Goal: Task Accomplishment & Management: Manage account settings

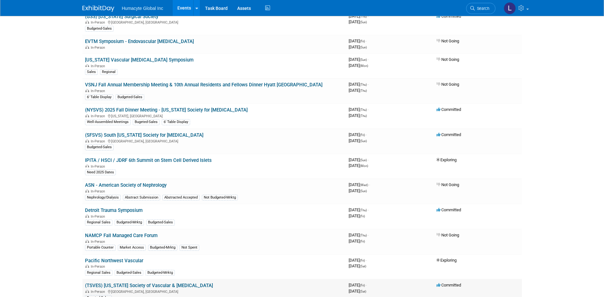
scroll to position [287, 0]
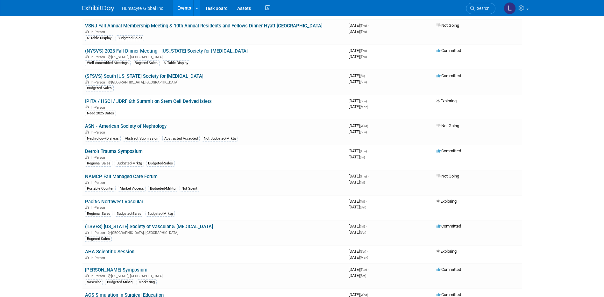
click at [120, 154] on link "Detroit Trauma Symposium" at bounding box center [114, 151] width 58 height 6
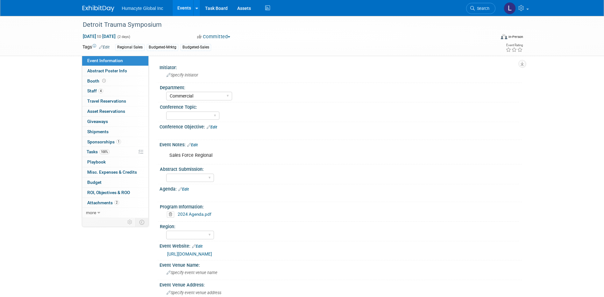
select select "Commercial"
click at [97, 102] on span "Travel Reservations 0" at bounding box center [106, 100] width 39 height 5
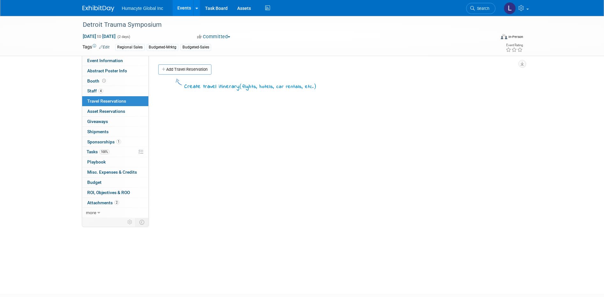
click at [189, 68] on link "Add Travel Reservation" at bounding box center [184, 69] width 53 height 10
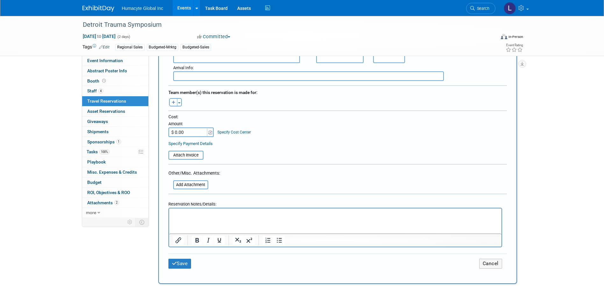
scroll to position [350, 0]
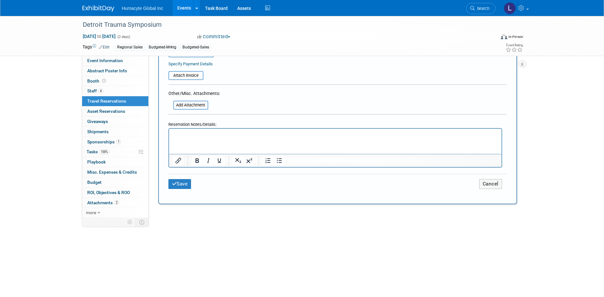
click at [193, 133] on p "Rich Text Area. Press ALT-0 for help." at bounding box center [335, 134] width 325 height 7
click at [95, 148] on link "100% Tasks 100%" at bounding box center [115, 152] width 66 height 10
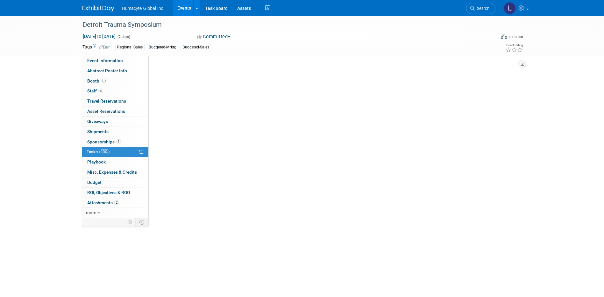
scroll to position [0, 0]
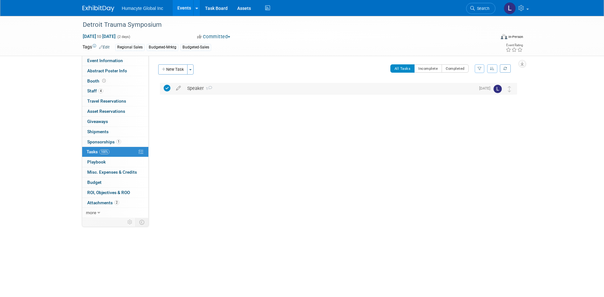
click at [196, 87] on div "Speaker 1" at bounding box center [330, 88] width 292 height 11
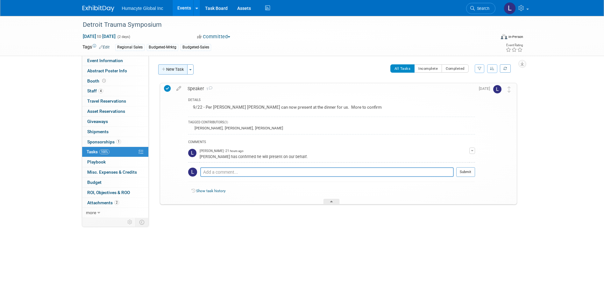
click at [180, 65] on button "New Task" at bounding box center [172, 69] width 29 height 10
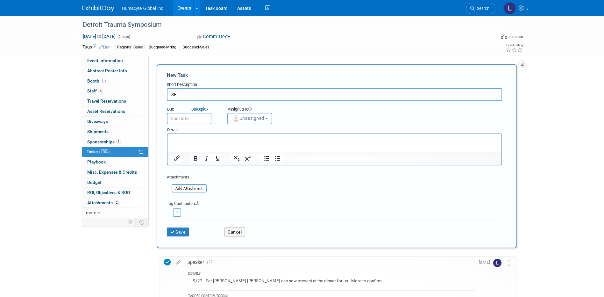
type input "S"
type input "e"
type input "Secure - Dr. Moore's Travel"
click at [182, 136] on html at bounding box center [334, 138] width 334 height 9
click at [179, 140] on p "Rich Text Area. Press ALT-0 for help." at bounding box center [334, 140] width 327 height 6
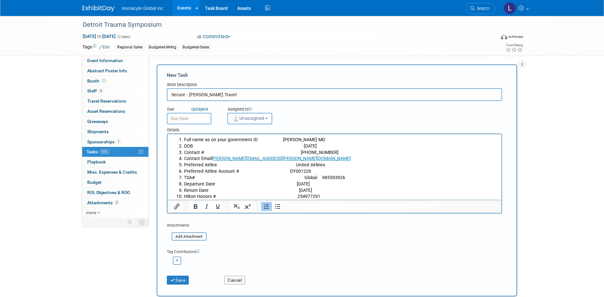
click at [324, 193] on li "Hilton Honors # 254977291" at bounding box center [341, 196] width 314 height 6
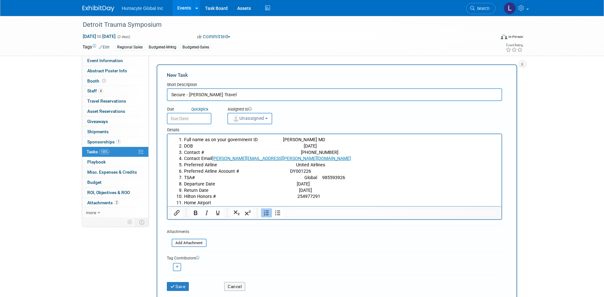
click at [296, 201] on li "Home Airport" at bounding box center [341, 203] width 314 height 6
click at [172, 288] on icon "submit" at bounding box center [172, 286] width 5 height 4
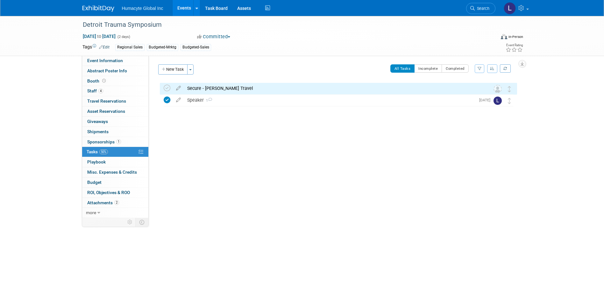
click at [224, 88] on div "Secure - Dr. Moore's Travel" at bounding box center [332, 88] width 297 height 11
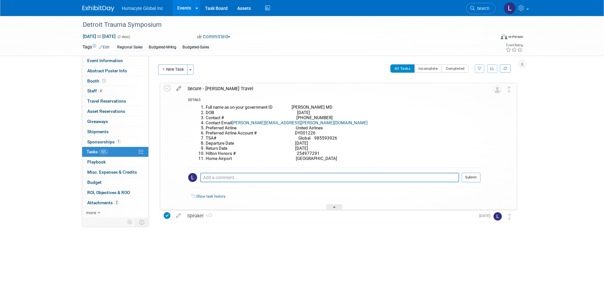
click at [177, 88] on icon at bounding box center [178, 87] width 11 height 8
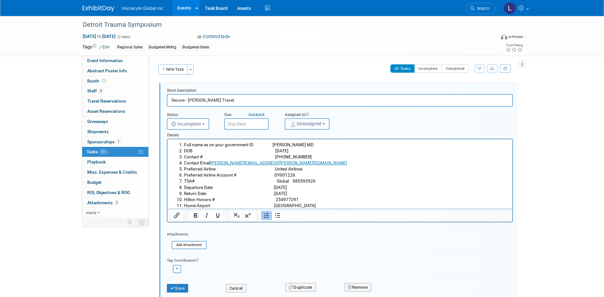
click at [298, 125] on span "Unassigned" at bounding box center [305, 123] width 32 height 5
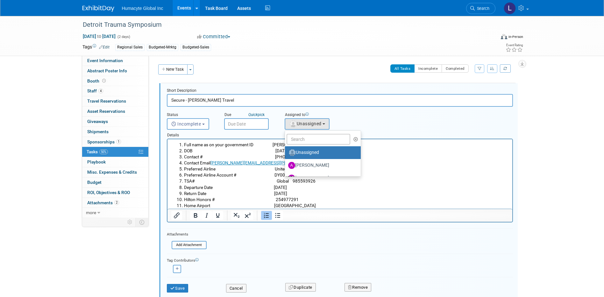
click at [307, 132] on ul "Unassigned Adrian Diazgonsen Anthony Mattair B. J. Scheessele Brenden Wally Car…" at bounding box center [323, 153] width 77 height 46
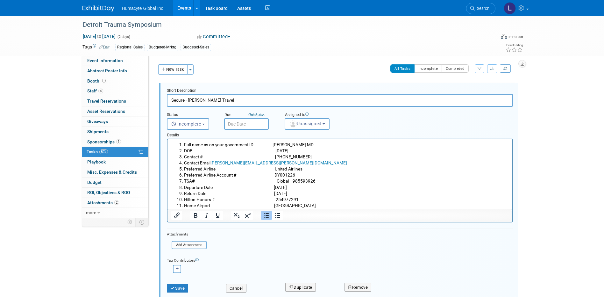
click at [298, 145] on li "Full name as on your government ID Ernest E Moore MD" at bounding box center [346, 145] width 325 height 6
click at [307, 120] on button "Unassigned" at bounding box center [307, 123] width 45 height 11
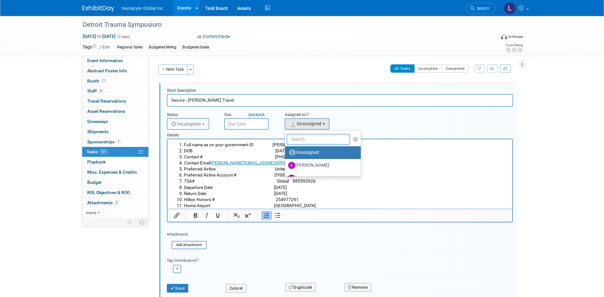
click at [308, 135] on input "text" at bounding box center [319, 139] width 64 height 11
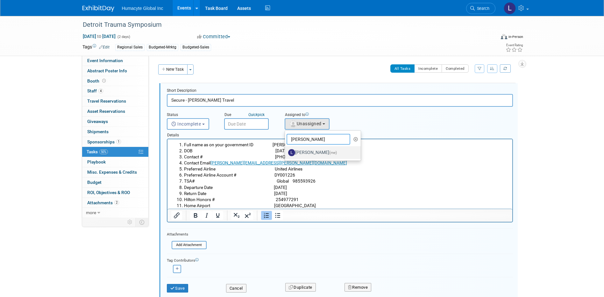
type input "Linda"
click at [315, 153] on label "Linda Hamilton (me)" at bounding box center [321, 153] width 67 height 10
click at [286, 153] on input "Linda Hamilton (me)" at bounding box center [284, 152] width 4 height 4
select select "37db9ad9-d629-4432-a702-64294516bf75"
click at [194, 125] on span "Incomplete" at bounding box center [186, 123] width 30 height 5
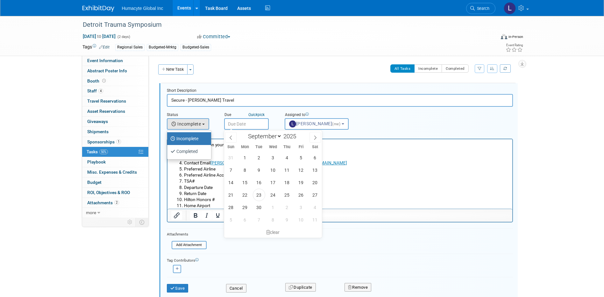
click at [237, 127] on input "text" at bounding box center [246, 123] width 45 height 11
click at [298, 194] on span "26" at bounding box center [301, 195] width 12 height 12
type input "Sep 26, 2025"
click at [372, 159] on li "Contact # 303-921-7290" at bounding box center [346, 157] width 325 height 6
click at [339, 165] on li "Contact Email ernest.moore@dhha.org" at bounding box center [346, 163] width 325 height 6
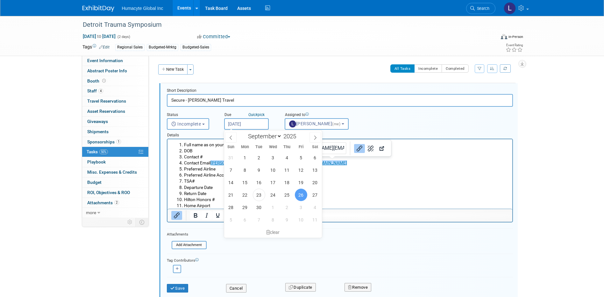
click at [277, 97] on input "Secure - Dr. Moore's Travel" at bounding box center [340, 100] width 346 height 12
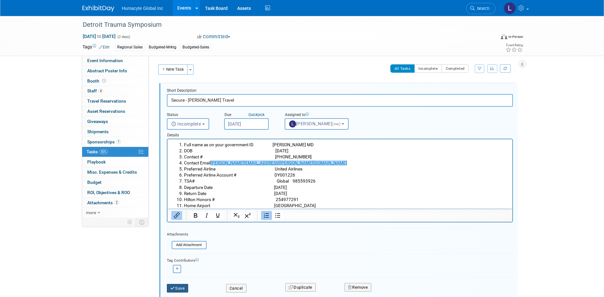
click at [174, 288] on icon "submit" at bounding box center [172, 288] width 5 height 4
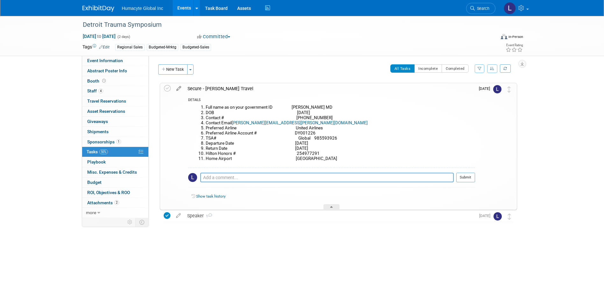
click at [177, 87] on icon at bounding box center [178, 87] width 11 height 8
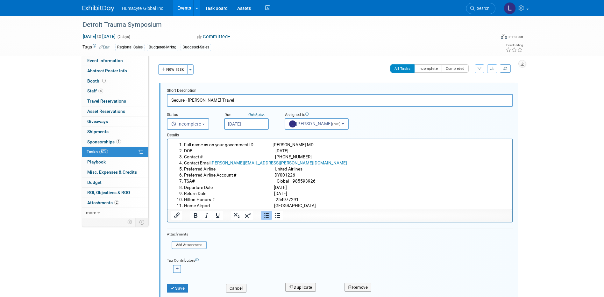
click at [176, 268] on icon "button" at bounding box center [177, 269] width 3 height 4
select select
click at [184, 282] on input "text" at bounding box center [202, 285] width 64 height 11
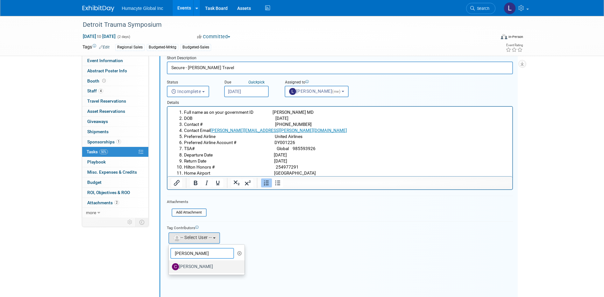
scroll to position [64, 0]
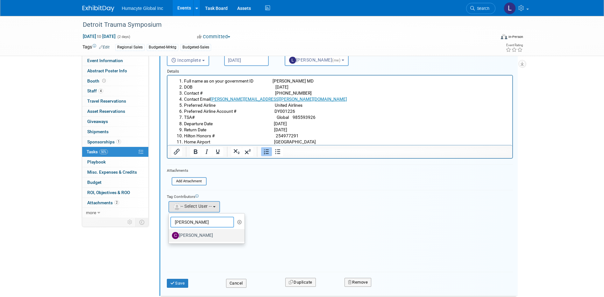
type input "Carlos"
click at [191, 233] on label "Carlos Martin Colindres" at bounding box center [205, 235] width 67 height 10
click at [170, 233] on input "Carlos Martin Colindres" at bounding box center [168, 235] width 4 height 4
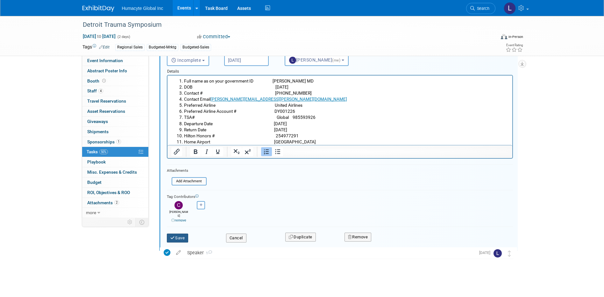
click at [176, 234] on button "Save" at bounding box center [178, 238] width 22 height 9
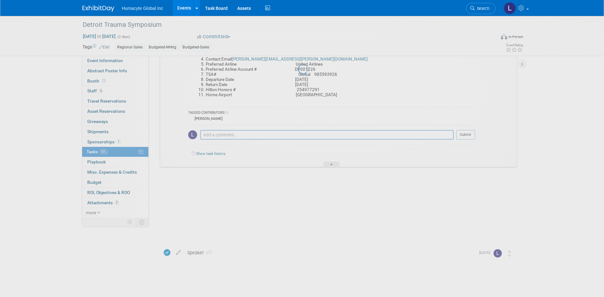
scroll to position [0, 0]
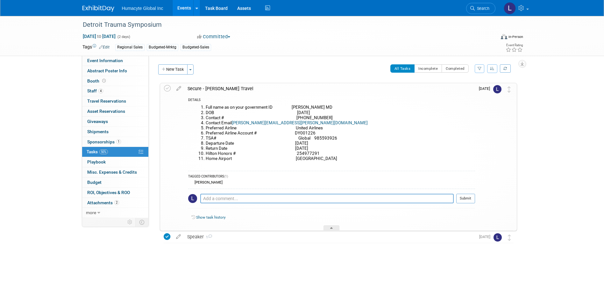
click at [96, 137] on link "1 Sponsorships 1" at bounding box center [115, 142] width 66 height 10
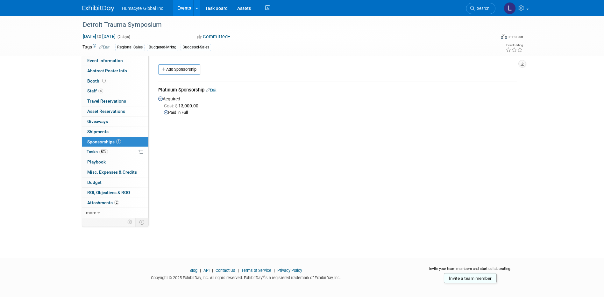
click at [112, 140] on span "Sponsorships 1" at bounding box center [104, 141] width 34 height 5
click at [212, 88] on link "Edit" at bounding box center [211, 90] width 11 height 5
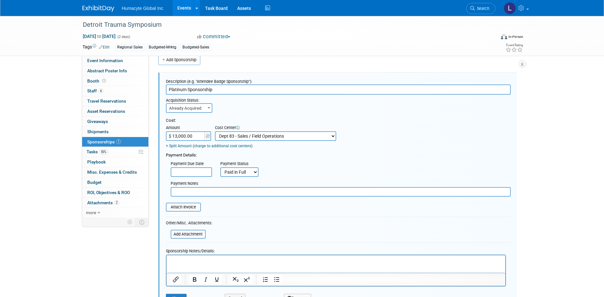
click at [185, 261] on p "Rich Text Area. Press ALT-0 for help." at bounding box center [336, 261] width 332 height 6
click at [296, 260] on p "(DTS) Detroit Trauma Symposium Date: Nov 6 - 7, 2025 Activity: Thursday (Nov 6)…" at bounding box center [336, 261] width 332 height 6
drag, startPoint x: 278, startPoint y: 260, endPoint x: 153, endPoint y: 257, distance: 125.2
click at [166, 257] on html "(DTS) Detroit Trauma Symposium Date: Nov 6 - 7, 2025 Activity: Thursday (Nov 6)…" at bounding box center [335, 259] width 339 height 9
click at [262, 258] on p "Activity: Thursday (Nov 6) Dinner Symposium" at bounding box center [336, 261] width 332 height 6
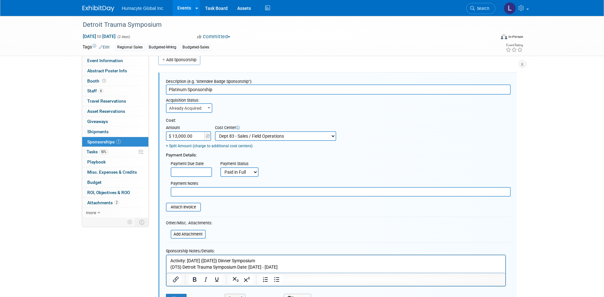
click at [265, 265] on p "(DTS) Detroit Trauma Symposium Date: Nov 6 - 7, 2025" at bounding box center [336, 267] width 332 height 6
click at [264, 260] on p "Activity: Thursday (Nov 6) Dinner Symposium" at bounding box center [336, 261] width 332 height 6
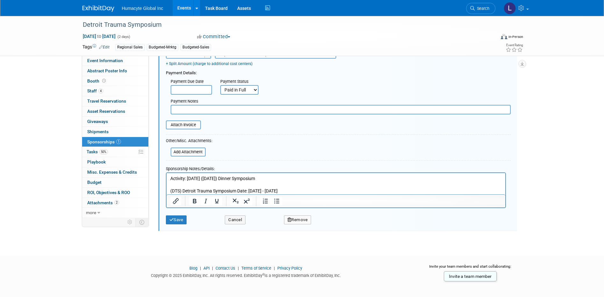
scroll to position [96, 0]
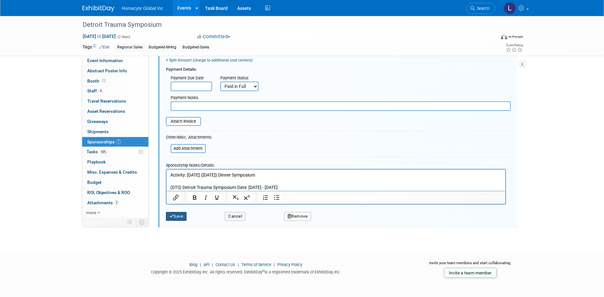
click at [184, 212] on button "Save" at bounding box center [176, 216] width 21 height 9
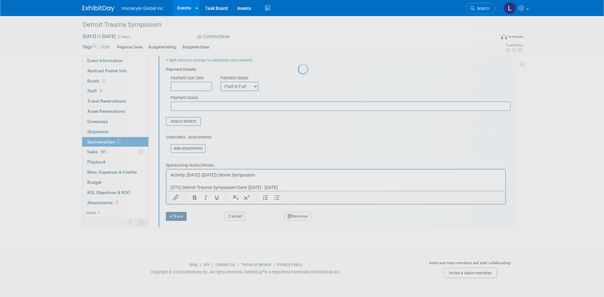
scroll to position [6, 0]
